Goal: Task Accomplishment & Management: Use online tool/utility

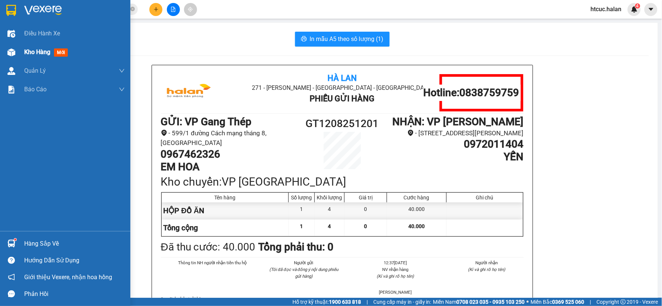
click at [16, 49] on div at bounding box center [11, 52] width 13 height 13
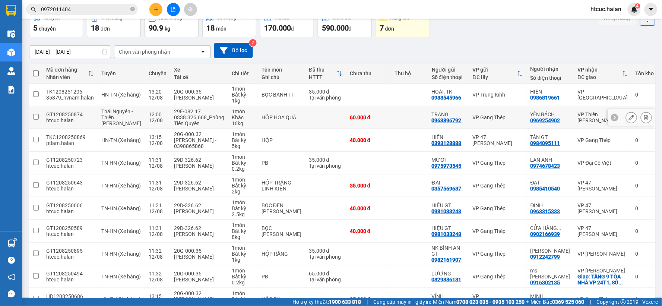
scroll to position [83, 0]
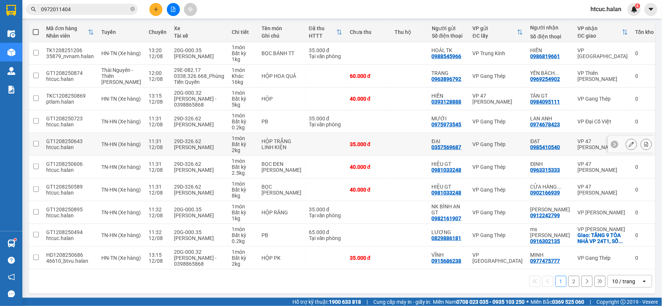
drag, startPoint x: 132, startPoint y: 71, endPoint x: 397, endPoint y: 151, distance: 276.9
click at [397, 151] on td at bounding box center [409, 144] width 37 height 23
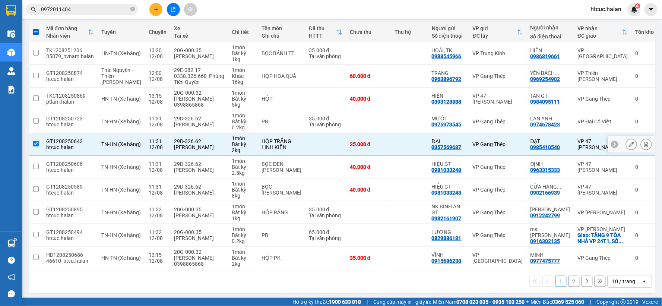
click at [397, 151] on td at bounding box center [409, 144] width 37 height 23
checkbox input "false"
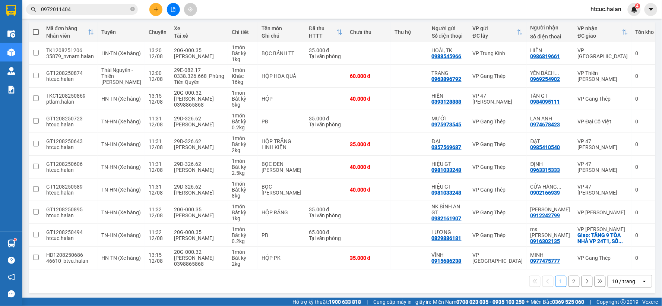
click at [569, 287] on button "2" at bounding box center [574, 281] width 11 height 11
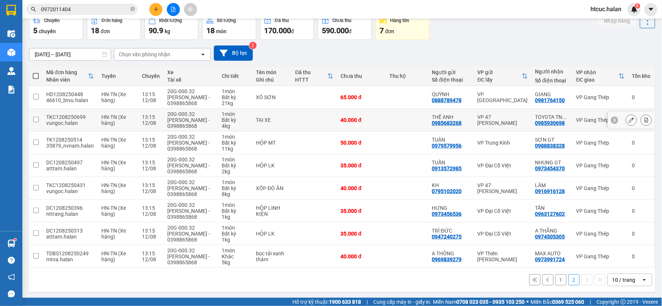
scroll to position [40, 0]
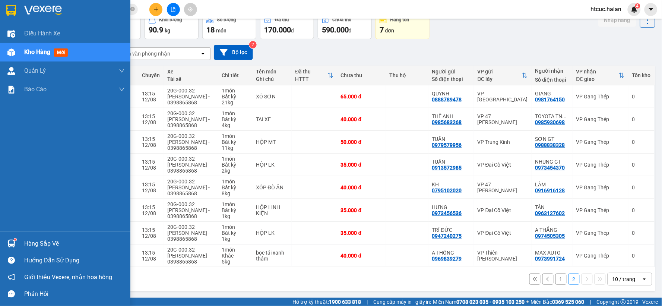
click at [22, 239] on div "Hàng sắp về" at bounding box center [65, 243] width 130 height 17
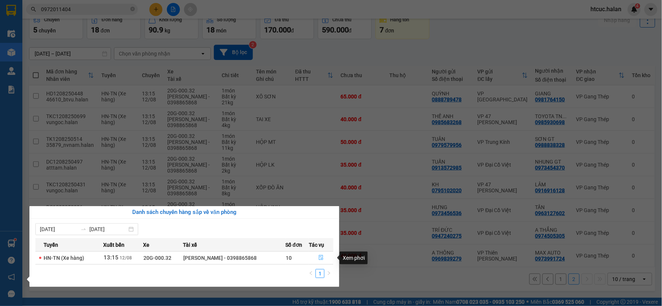
click at [325, 258] on button "button" at bounding box center [321, 258] width 24 height 12
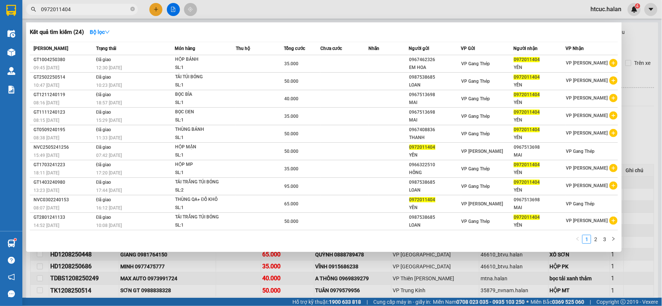
drag, startPoint x: 83, startPoint y: 11, endPoint x: 26, endPoint y: 27, distance: 58.9
click at [26, 16] on div "Kết quả tìm kiếm ( 24 ) Bộ lọc Mã ĐH Trạng thái Món hàng Thu hộ Tổng cước Chưa …" at bounding box center [72, 9] width 145 height 13
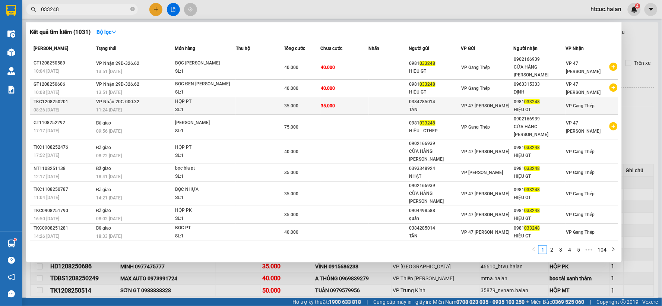
type input "033248"
click at [341, 101] on td "35.000" at bounding box center [345, 106] width 48 height 18
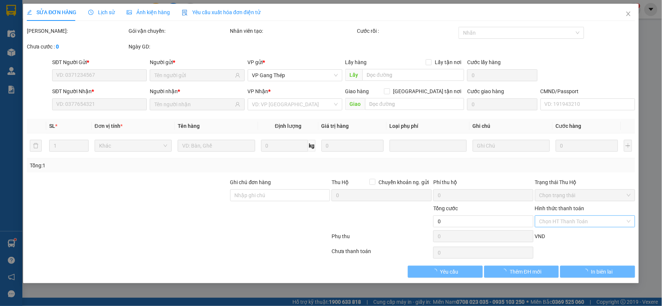
type input "0384285014"
type input "TÂN"
type input "0981033248"
type input "HIỆU GT"
type input "35.000"
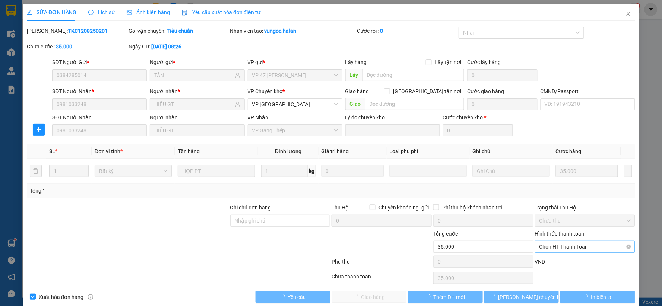
click at [557, 244] on span "Chọn HT Thanh Toán" at bounding box center [585, 246] width 91 height 11
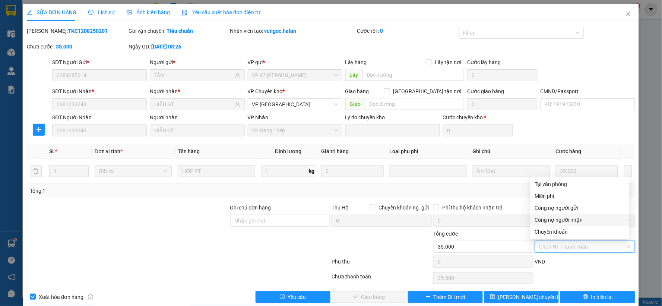
click at [555, 219] on div "Công nợ người nhận" at bounding box center [580, 220] width 90 height 8
type input "0"
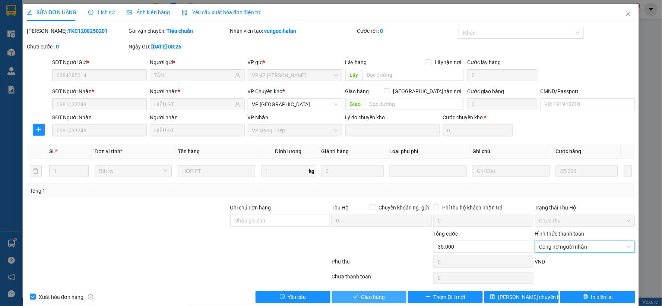
click at [380, 295] on span "Giao hàng" at bounding box center [374, 297] width 24 height 8
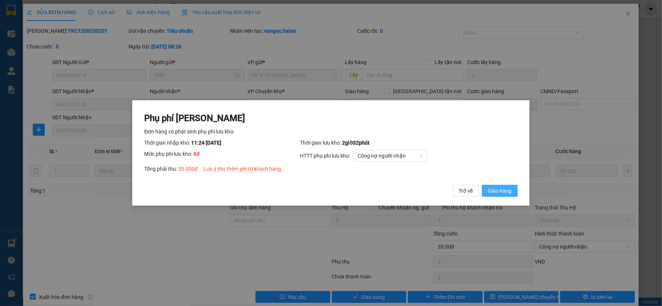
click at [504, 193] on span "Giao hàng" at bounding box center [500, 191] width 24 height 8
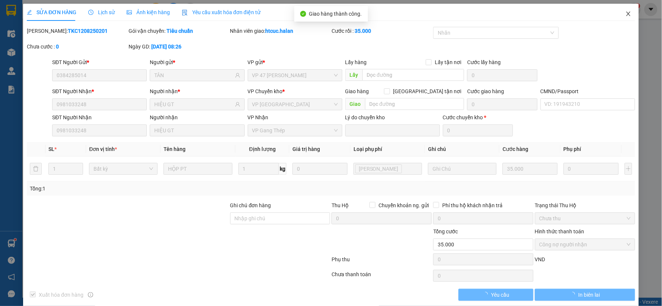
click at [626, 13] on icon "close" at bounding box center [629, 14] width 6 height 6
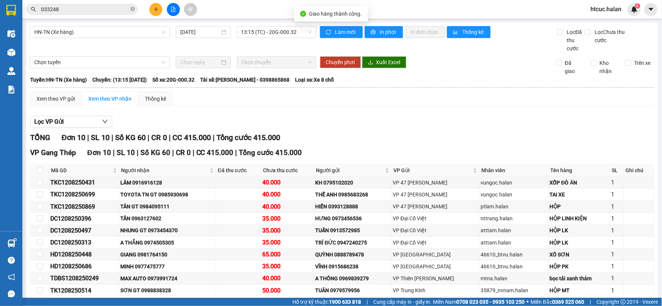
scroll to position [38, 0]
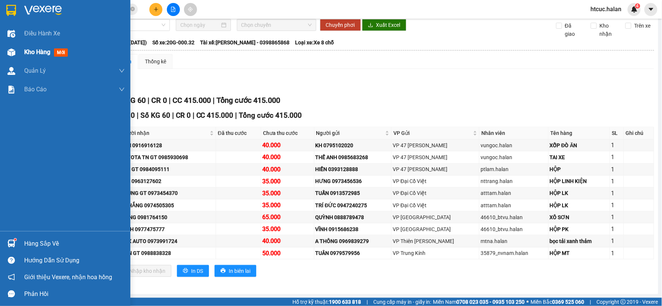
click at [7, 48] on img at bounding box center [11, 52] width 8 height 8
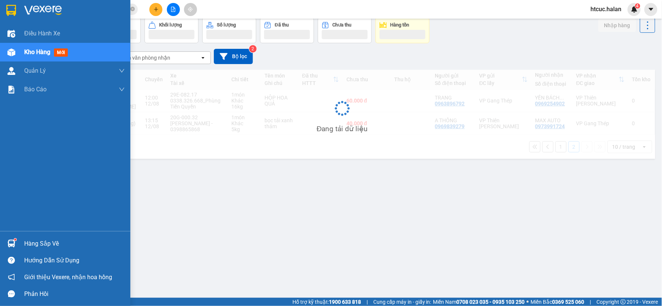
scroll to position [34, 0]
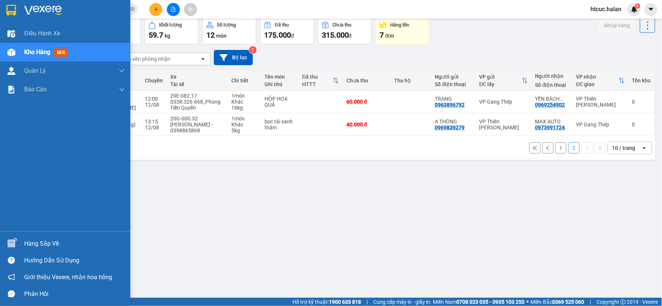
click at [24, 239] on div "Hàng sắp về" at bounding box center [65, 243] width 130 height 17
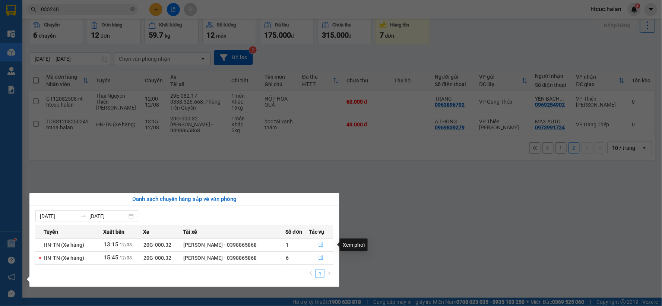
click at [318, 243] on button "button" at bounding box center [321, 245] width 24 height 12
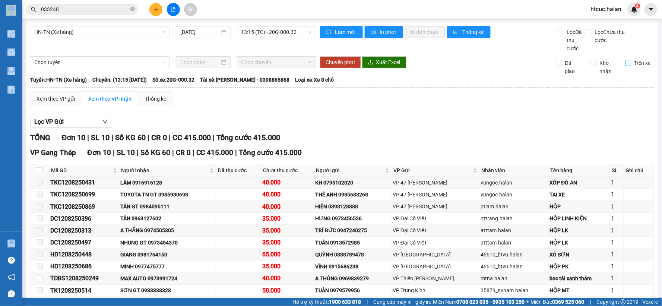
click at [626, 60] on input "Trên xe" at bounding box center [629, 63] width 6 height 6
checkbox input "true"
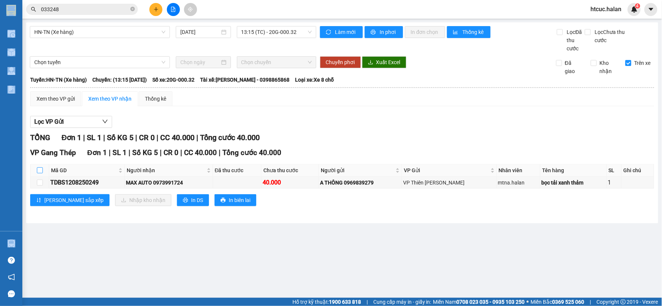
click at [39, 172] on input "checkbox" at bounding box center [40, 170] width 6 height 6
checkbox input "true"
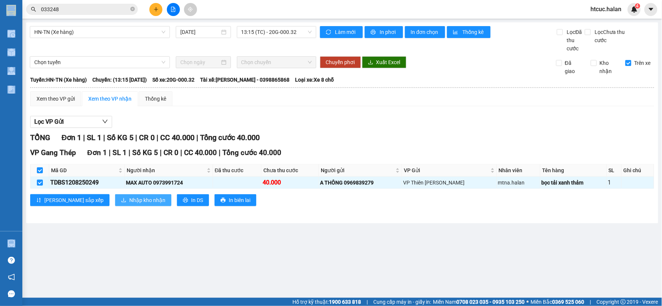
click at [129, 199] on span "Nhập kho nhận" at bounding box center [147, 200] width 36 height 8
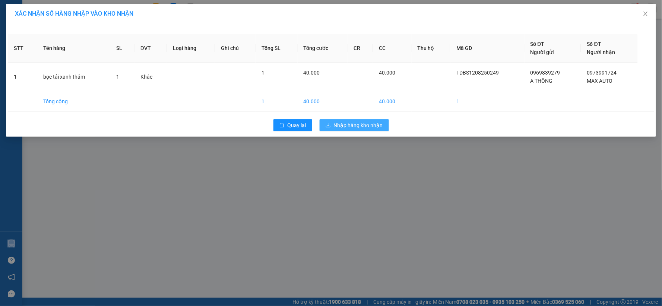
click at [375, 128] on span "Nhập hàng kho nhận" at bounding box center [358, 125] width 49 height 8
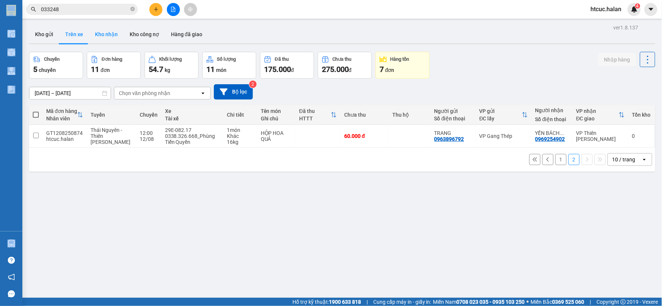
drag, startPoint x: 108, startPoint y: 33, endPoint x: 112, endPoint y: 34, distance: 3.9
click at [108, 34] on button "Kho nhận" at bounding box center [106, 34] width 35 height 18
type input "[DATE] – [DATE]"
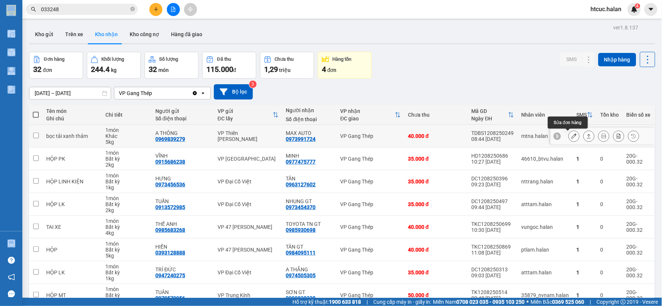
click at [572, 136] on icon at bounding box center [574, 135] width 5 height 5
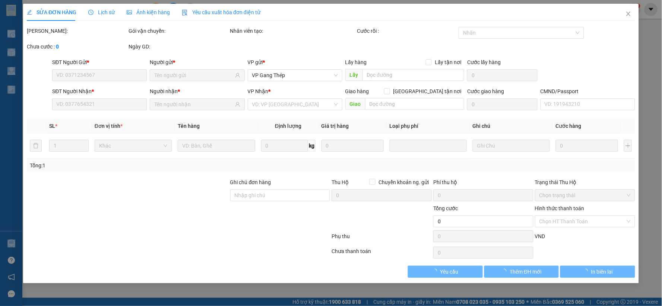
type input "0969839279"
type input "A THÔNG"
type input "0973991724"
type input "MAX AUTO"
type input "40.000"
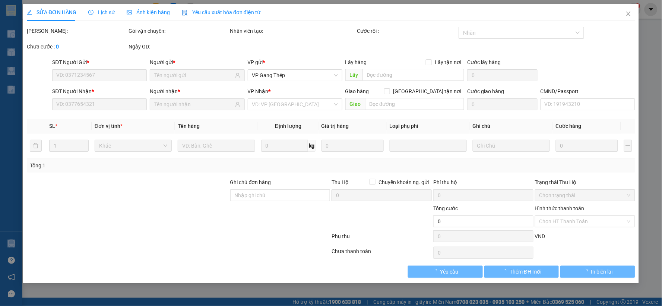
type input "40.000"
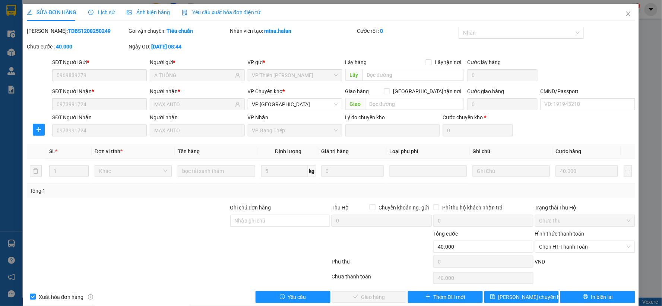
click at [102, 12] on span "Lịch sử" at bounding box center [101, 12] width 26 height 6
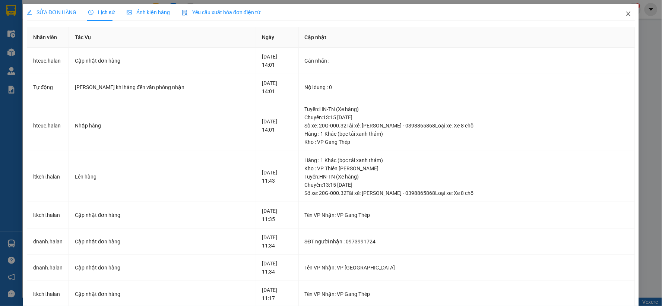
click at [626, 14] on icon "close" at bounding box center [629, 14] width 6 height 6
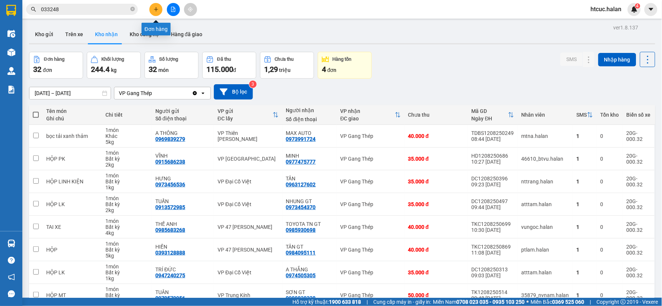
click at [153, 8] on button at bounding box center [155, 9] width 13 height 13
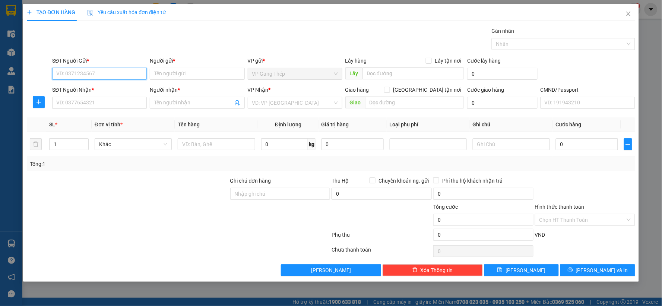
click at [117, 74] on input "SĐT Người Gửi *" at bounding box center [99, 74] width 95 height 12
type input "0984148827"
click at [102, 88] on div "0984148827 - ĐÔNG" at bounding box center [100, 89] width 86 height 8
type input "ĐÔNG"
type input "0984148827"
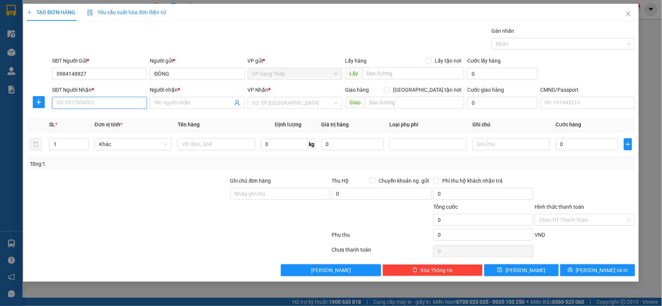
click at [110, 102] on input "SĐT Người Nhận *" at bounding box center [99, 103] width 95 height 12
type input "0903293974"
click at [116, 118] on div "0903293974 - [PERSON_NAME]" at bounding box center [100, 118] width 86 height 8
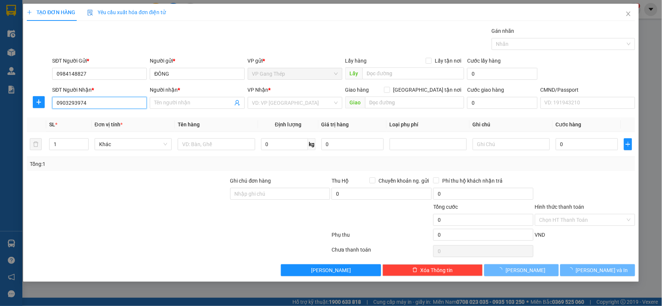
type input "HIẾU HOÀNG"
checkbox input "true"
type input "20 NGÕ 178 NGUYÊN LƯƠNG BẰNG, [GEOGRAPHIC_DATA], [GEOGRAPHIC_DATA], [GEOGRAPHIC…"
type input "30.000"
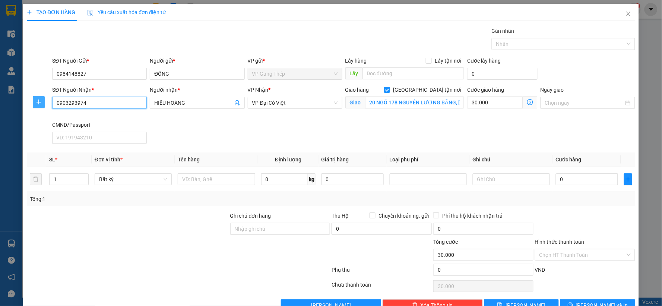
type input "0903293974"
click at [40, 105] on icon "plus" at bounding box center [39, 102] width 6 height 6
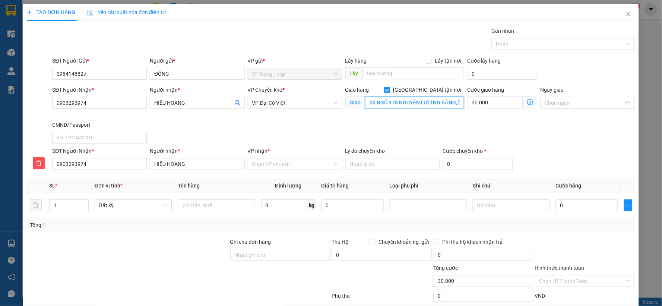
click at [402, 102] on input "20 NGÕ 178 NGUYÊN LƯƠNG BẰNG, [GEOGRAPHIC_DATA], [GEOGRAPHIC_DATA], [GEOGRAPHIC…" at bounding box center [415, 103] width 100 height 12
click at [444, 89] on span "[GEOGRAPHIC_DATA] tận nơi" at bounding box center [427, 90] width 74 height 8
click at [389, 89] on input "[GEOGRAPHIC_DATA] tận nơi" at bounding box center [386, 89] width 5 height 5
checkbox input "false"
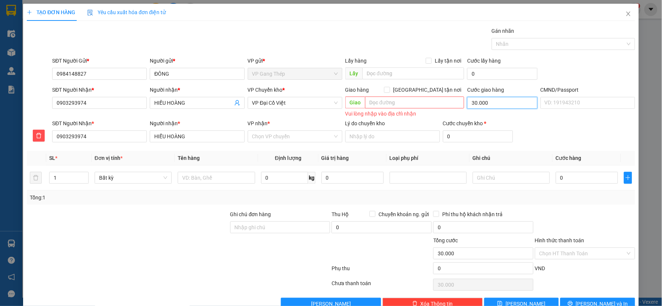
click at [486, 99] on input "30.000" at bounding box center [502, 103] width 70 height 12
type input "0"
click at [289, 102] on span "VP Đại Cồ Việt" at bounding box center [295, 102] width 86 height 11
type input "0"
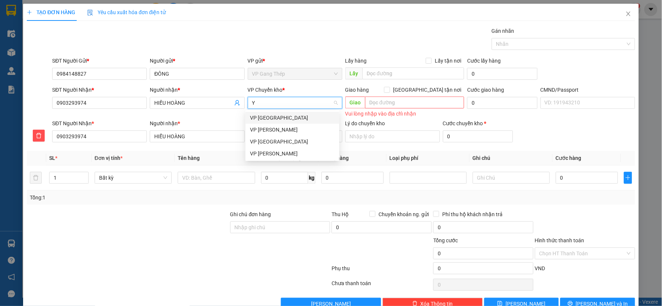
type input "YÊ"
click at [271, 116] on div "VP [GEOGRAPHIC_DATA]" at bounding box center [292, 118] width 85 height 8
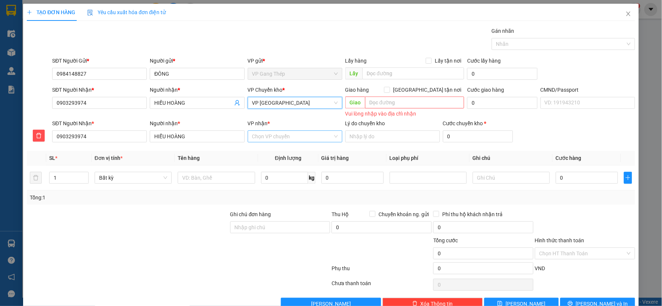
click at [267, 136] on input "VP nhận *" at bounding box center [292, 136] width 81 height 11
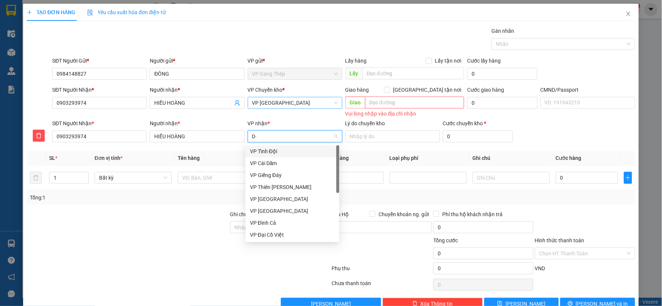
type input "D"
type input "ĐA"
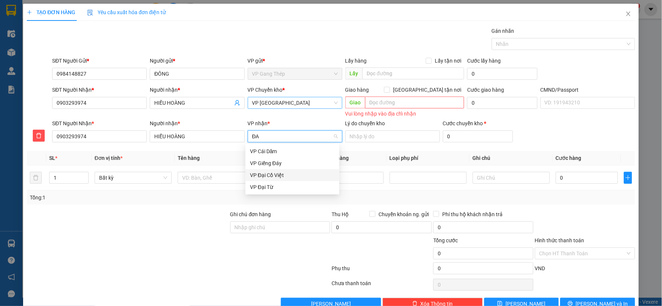
drag, startPoint x: 271, startPoint y: 177, endPoint x: 226, endPoint y: 180, distance: 45.5
click at [271, 178] on div "VP Đại Cồ Việt" at bounding box center [292, 175] width 85 height 8
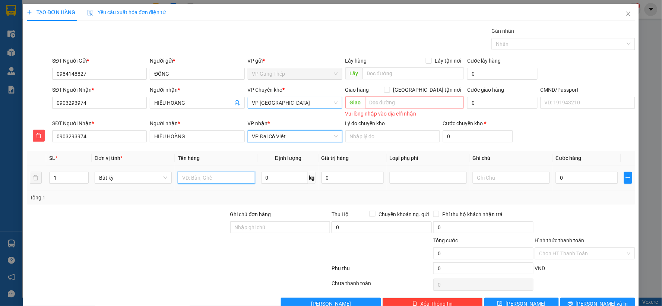
click at [216, 180] on input "text" at bounding box center [216, 178] width 77 height 12
type input "HỘP XỐP HOA"
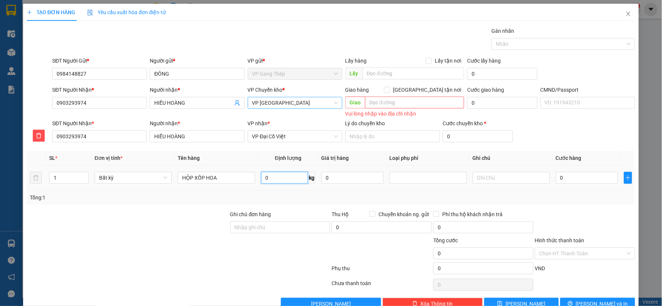
click at [263, 180] on input "0" at bounding box center [284, 178] width 47 height 12
type input "1"
click at [572, 182] on input "0" at bounding box center [587, 178] width 62 height 12
type input "35.000"
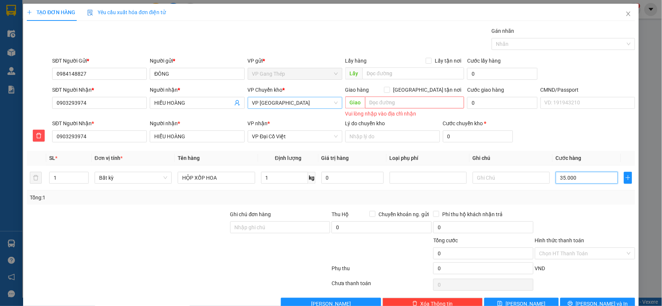
type input "35.000"
click at [594, 302] on span "[PERSON_NAME] và In" at bounding box center [602, 304] width 52 height 8
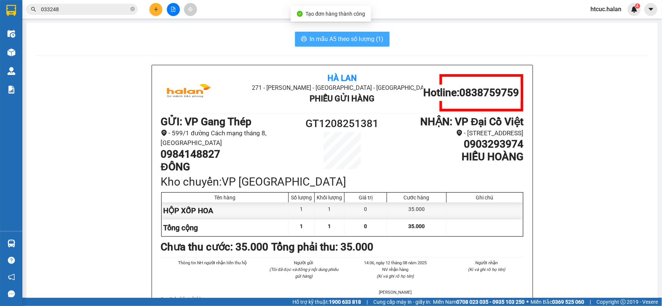
click at [324, 44] on button "In mẫu A5 theo số lượng (1)" at bounding box center [342, 39] width 95 height 15
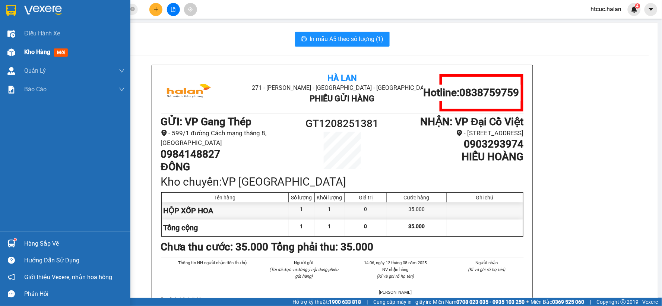
click at [16, 53] on div at bounding box center [11, 52] width 13 height 13
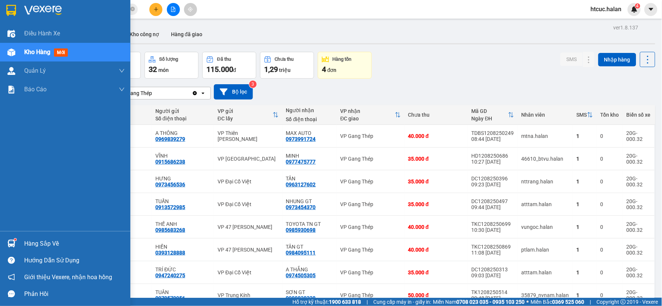
click at [50, 246] on div "Hàng sắp về" at bounding box center [74, 243] width 101 height 11
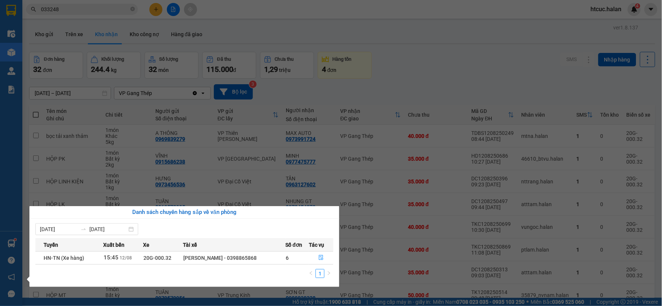
click at [440, 68] on section "Kết quả tìm kiếm ( 1031 ) Bộ lọc Mã ĐH Trạng thái Món hàng Thu hộ Tổng cước Chư…" at bounding box center [331, 153] width 662 height 306
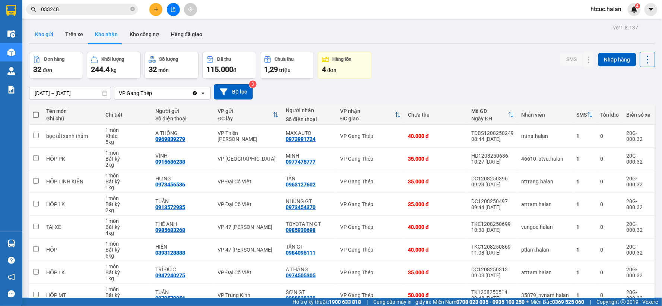
click at [41, 31] on button "Kho gửi" at bounding box center [44, 34] width 30 height 18
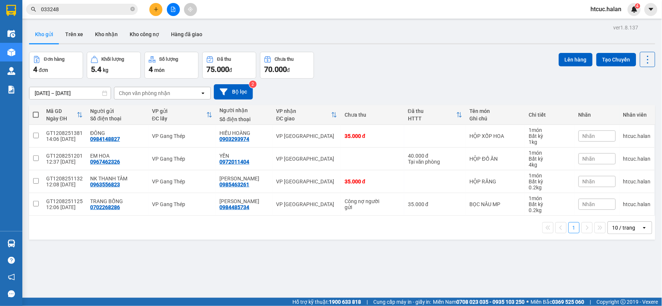
click at [37, 110] on th at bounding box center [35, 115] width 13 height 20
click at [34, 113] on span at bounding box center [36, 115] width 6 height 6
click at [36, 111] on input "checkbox" at bounding box center [36, 111] width 0 height 0
checkbox input "true"
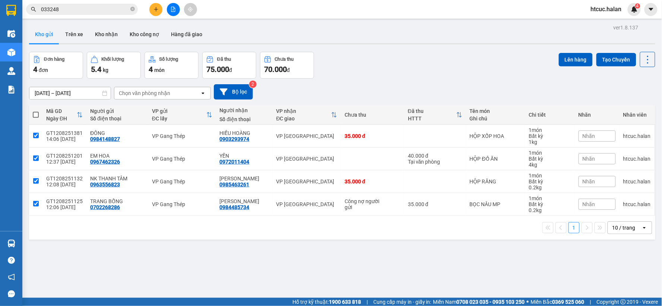
checkbox input "true"
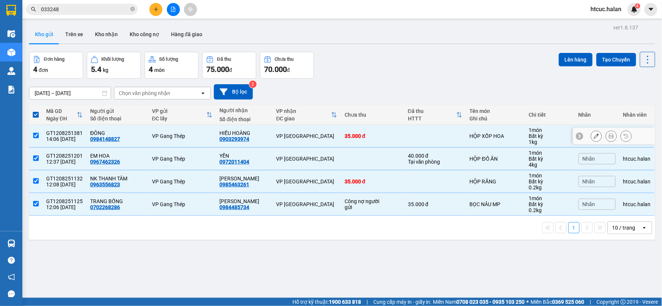
click at [37, 137] on input "checkbox" at bounding box center [36, 136] width 6 height 6
checkbox input "false"
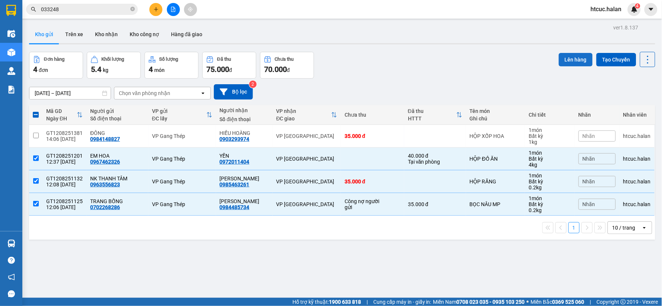
click at [570, 60] on button "Lên hàng" at bounding box center [576, 59] width 34 height 13
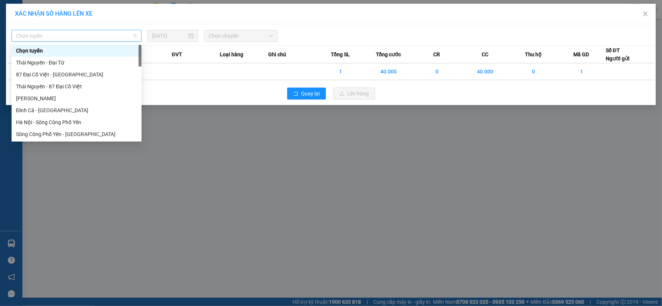
click at [108, 35] on span "Chọn tuyến" at bounding box center [76, 35] width 121 height 11
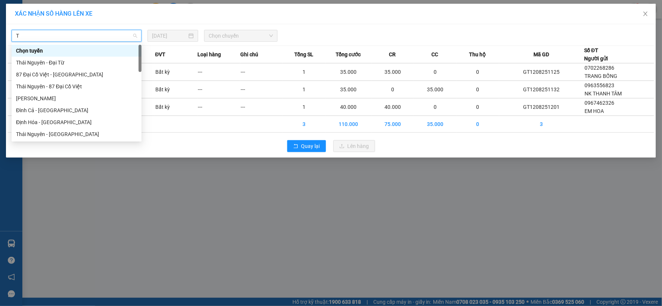
type input "TN"
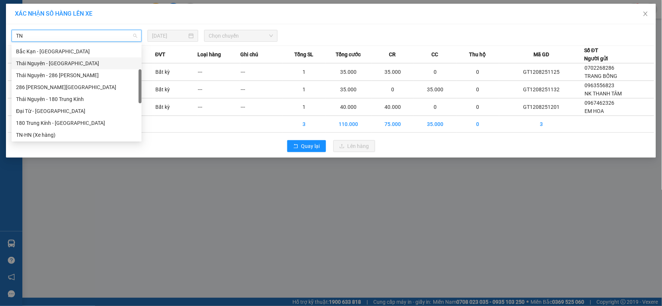
drag, startPoint x: 56, startPoint y: 69, endPoint x: 23, endPoint y: 103, distance: 47.5
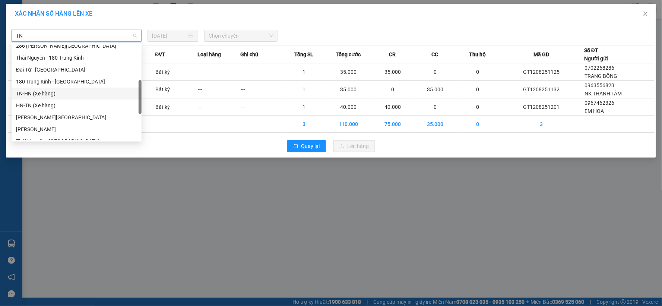
drag, startPoint x: 23, startPoint y: 103, endPoint x: 21, endPoint y: 96, distance: 7.8
click at [21, 96] on div "TN-HN (Xe hàng)" at bounding box center [76, 93] width 121 height 8
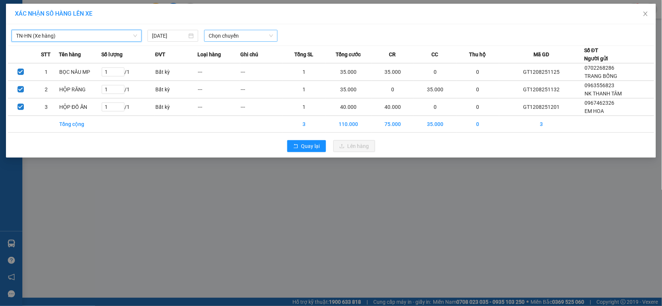
click at [244, 35] on span "Chọn chuyến" at bounding box center [241, 35] width 64 height 11
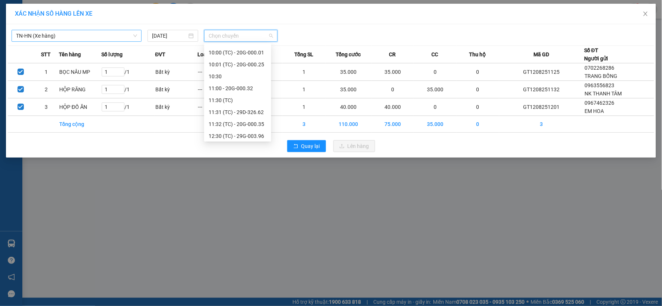
scroll to position [227, 0]
click at [218, 87] on div "14:00" at bounding box center [238, 86] width 58 height 8
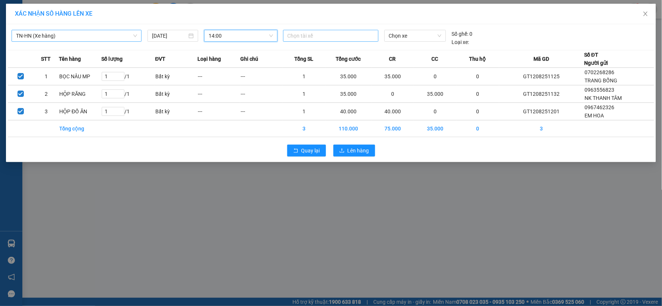
click at [356, 35] on div at bounding box center [331, 35] width 92 height 9
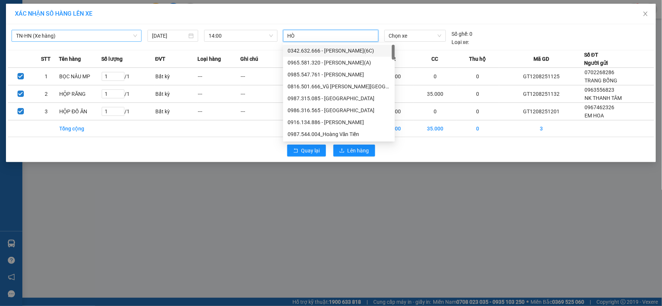
type input "HÒA"
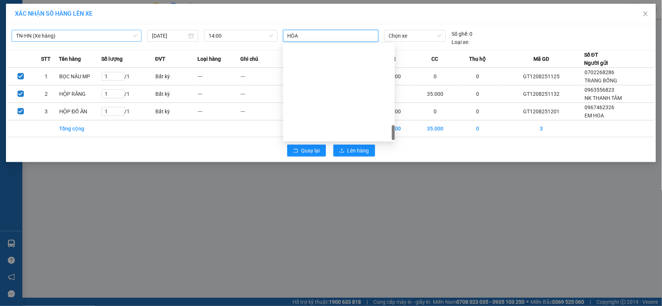
scroll to position [656, 0]
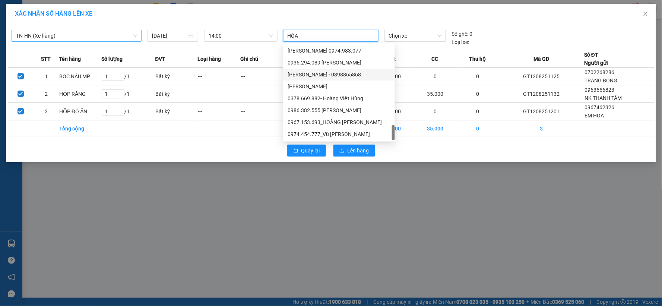
click at [323, 76] on div "[PERSON_NAME] - 0398865868" at bounding box center [339, 74] width 103 height 8
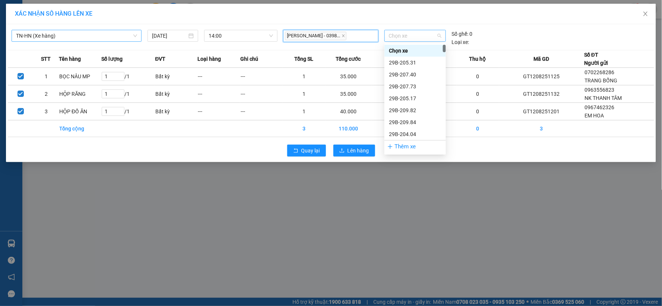
click at [441, 35] on span "Chọn xe" at bounding box center [415, 35] width 53 height 11
type input "20G"
click at [411, 74] on div "20G-000.32" at bounding box center [415, 74] width 53 height 8
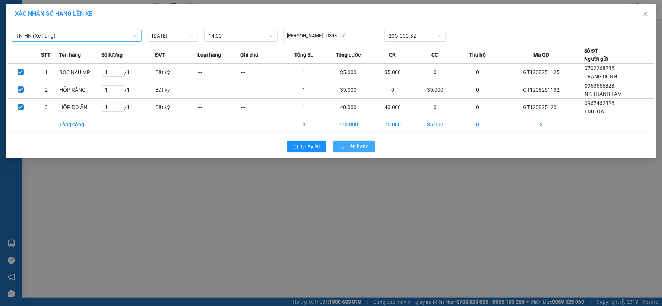
click at [371, 150] on button "Lên hàng" at bounding box center [355, 147] width 42 height 12
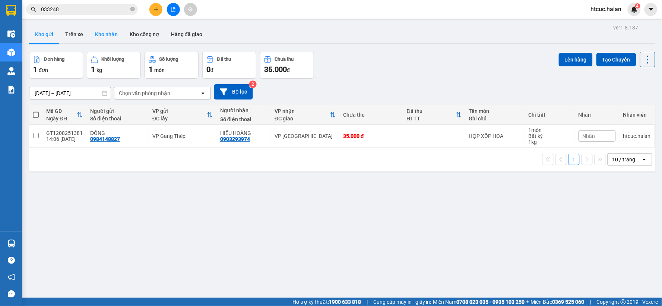
click at [109, 34] on button "Kho nhận" at bounding box center [106, 34] width 35 height 18
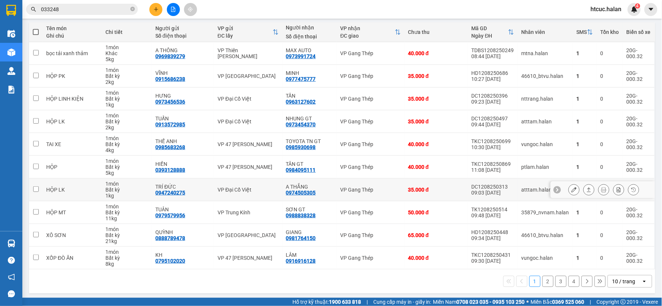
drag, startPoint x: 359, startPoint y: 181, endPoint x: 343, endPoint y: 131, distance: 52.0
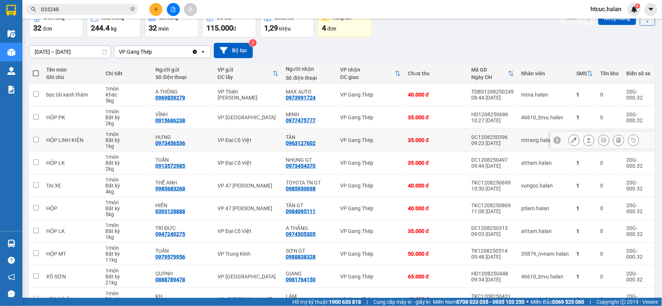
drag, startPoint x: 343, startPoint y: 131, endPoint x: 448, endPoint y: 95, distance: 111.1
click at [448, 95] on div "40.000 đ" at bounding box center [436, 95] width 56 height 6
checkbox input "true"
